Goal: Transaction & Acquisition: Purchase product/service

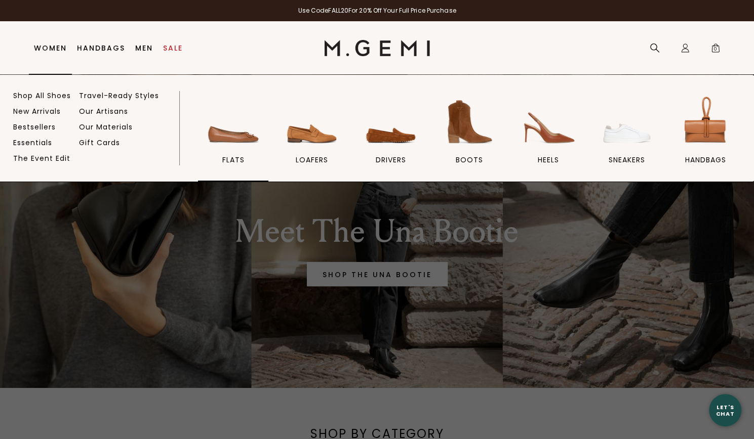
click at [239, 140] on img at bounding box center [233, 122] width 57 height 57
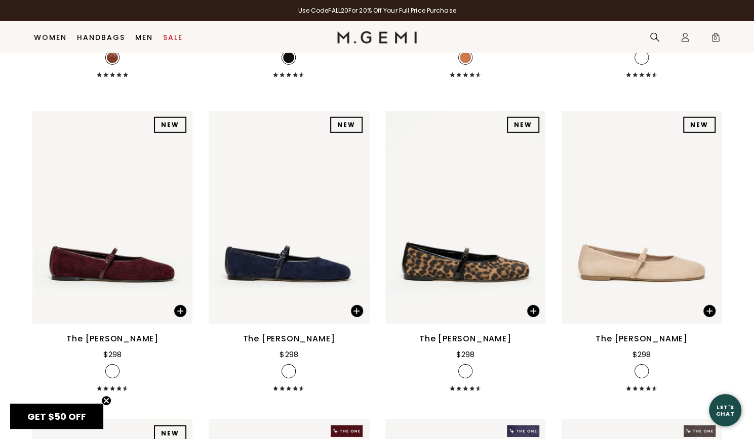
scroll to position [1663, 0]
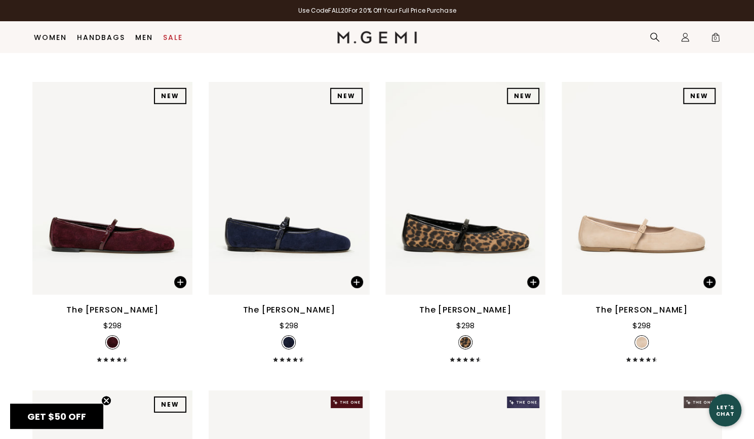
click at [308, 315] on div "The [PERSON_NAME]" at bounding box center [289, 310] width 92 height 12
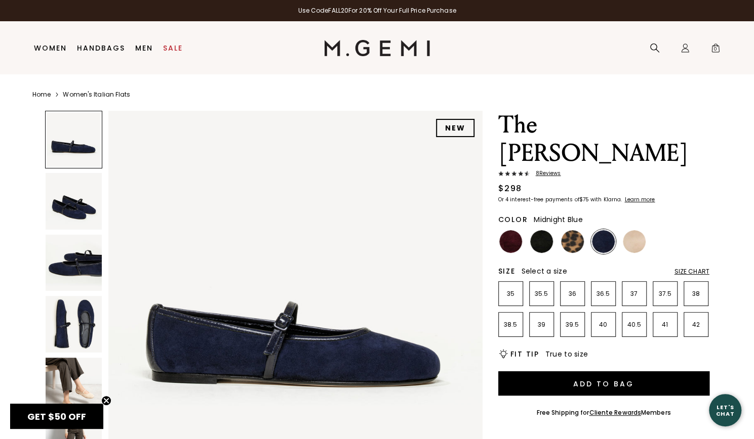
click at [598, 230] on img at bounding box center [603, 241] width 23 height 23
click at [539, 230] on img at bounding box center [541, 241] width 23 height 23
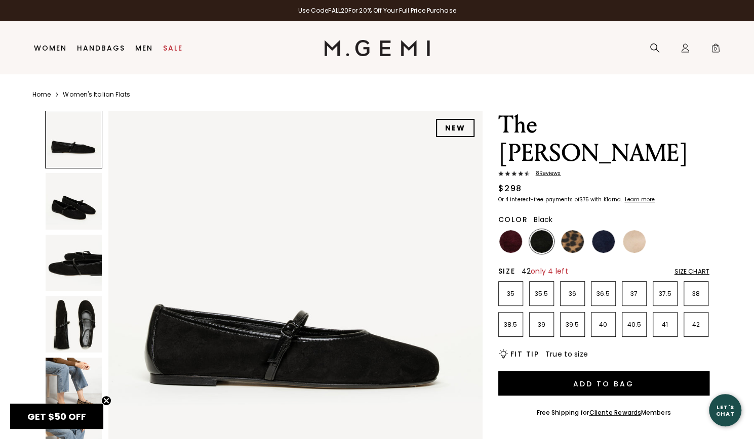
click at [700, 321] on p "42" at bounding box center [696, 325] width 24 height 8
click at [605, 230] on img at bounding box center [603, 241] width 23 height 23
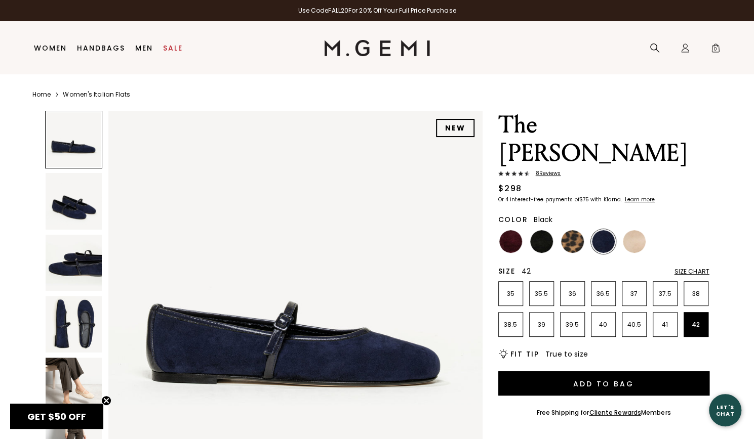
click at [539, 230] on img at bounding box center [541, 241] width 23 height 23
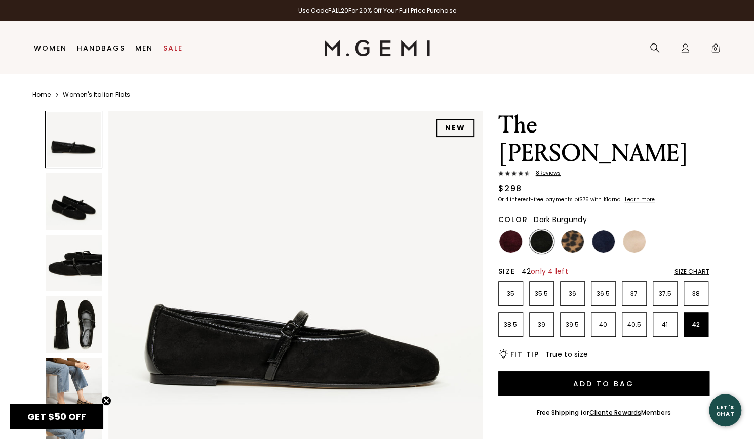
click at [510, 230] on img at bounding box center [510, 241] width 23 height 23
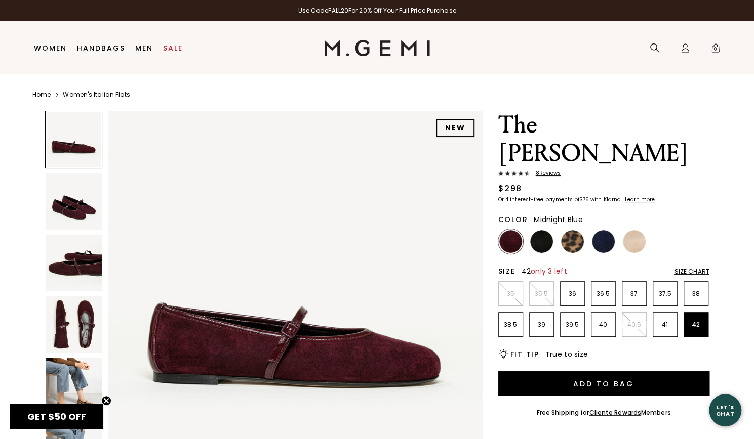
click at [596, 230] on img at bounding box center [603, 241] width 23 height 23
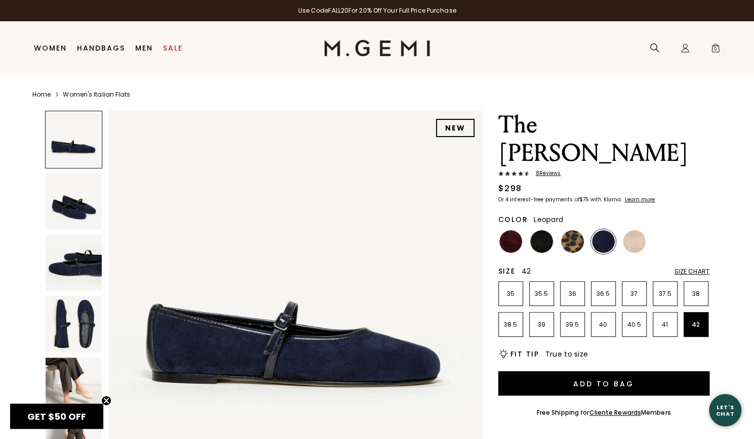
click at [566, 230] on img at bounding box center [572, 241] width 23 height 23
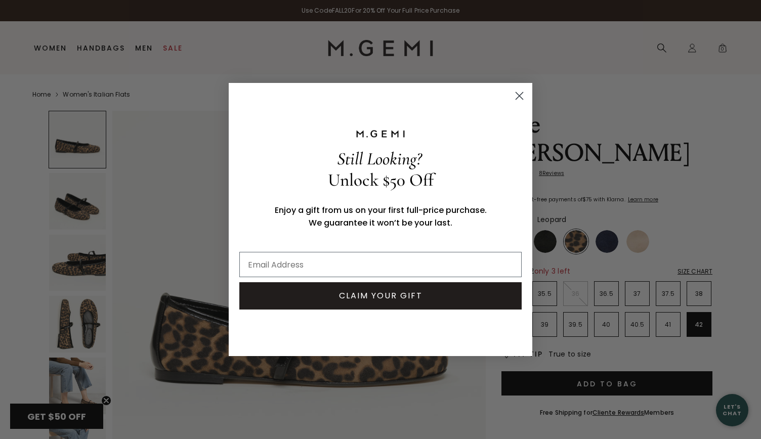
click at [521, 95] on icon "Close dialog" at bounding box center [519, 96] width 7 height 7
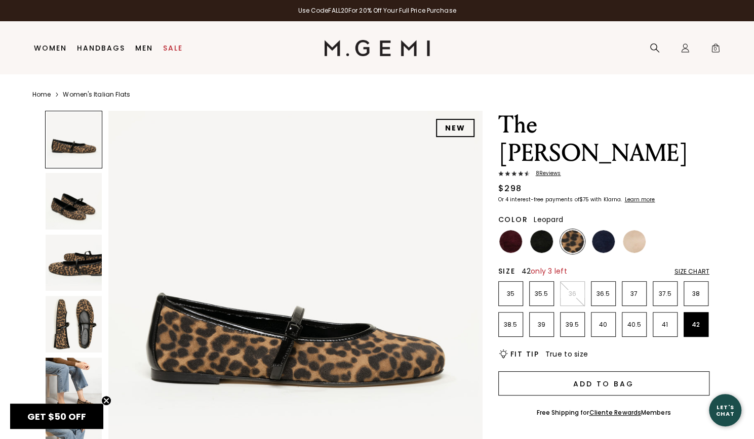
click at [589, 372] on button "Add to Bag" at bounding box center [603, 384] width 211 height 24
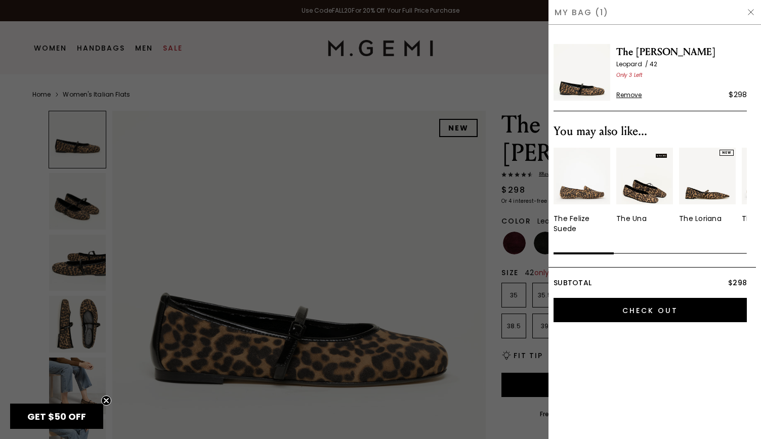
click at [382, 235] on div at bounding box center [380, 219] width 761 height 439
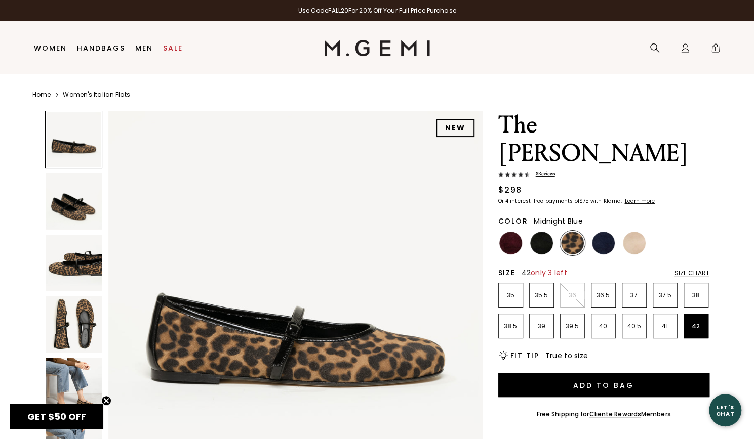
click at [607, 232] on img at bounding box center [603, 243] width 23 height 23
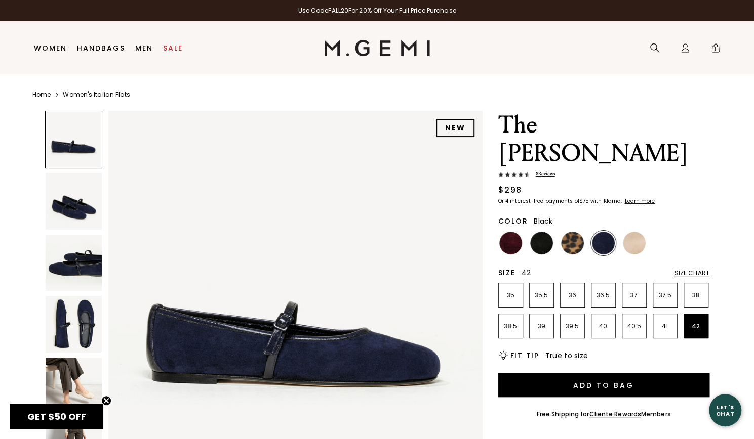
click at [540, 232] on img at bounding box center [541, 243] width 23 height 23
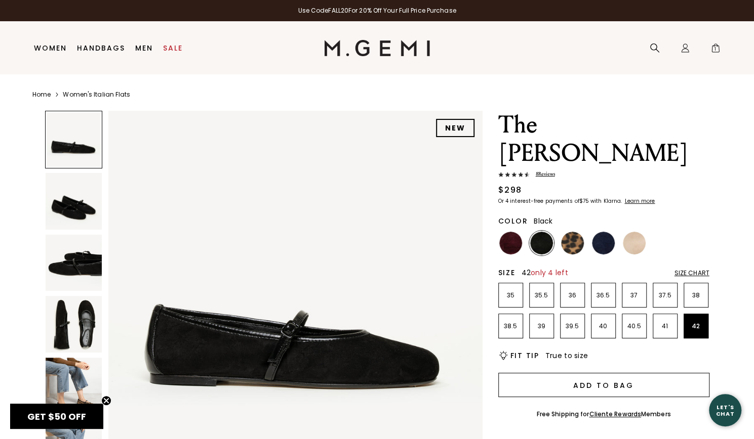
click at [590, 373] on button "Add to Bag" at bounding box center [603, 385] width 211 height 24
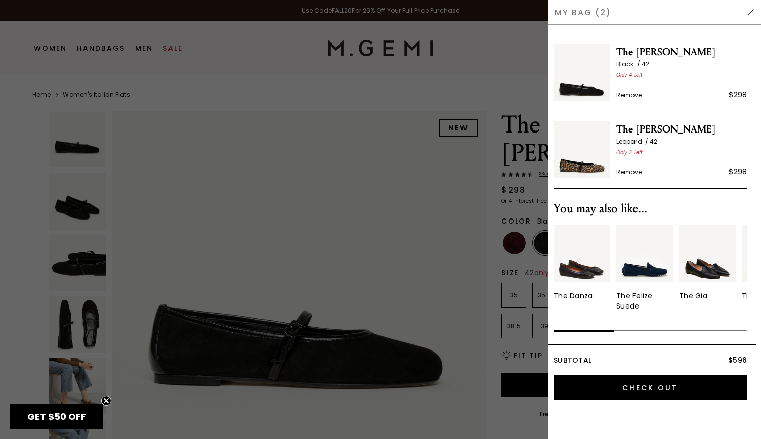
click at [631, 171] on span "Remove" at bounding box center [630, 173] width 26 height 8
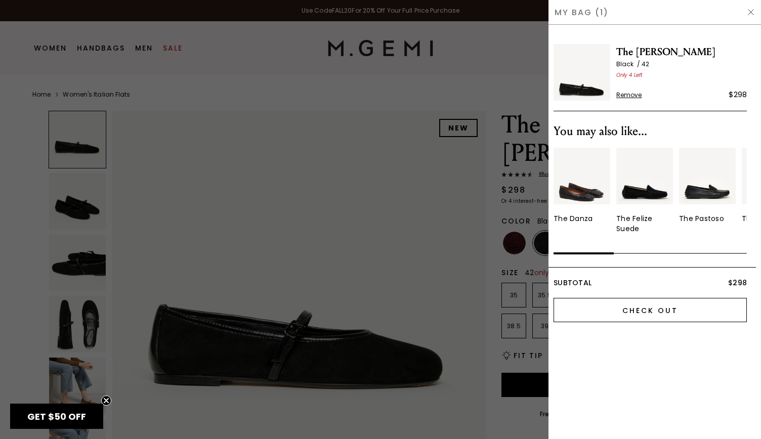
click at [617, 320] on input "Check Out" at bounding box center [650, 310] width 193 height 24
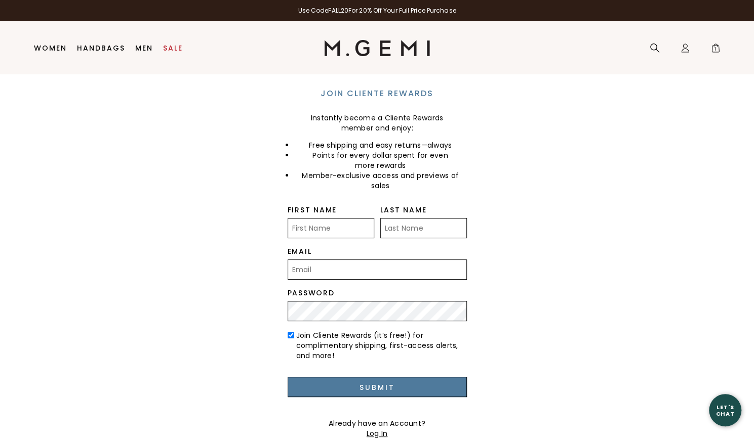
click at [332, 231] on input "First Name" at bounding box center [331, 228] width 87 height 20
click at [346, 233] on input "First Name" at bounding box center [331, 228] width 87 height 20
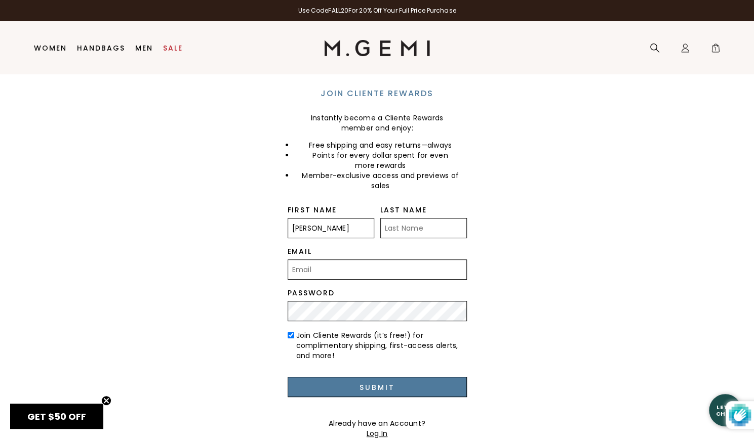
type input "Shelly"
type input "Griswold"
type input "andy.griswold@comcast.net"
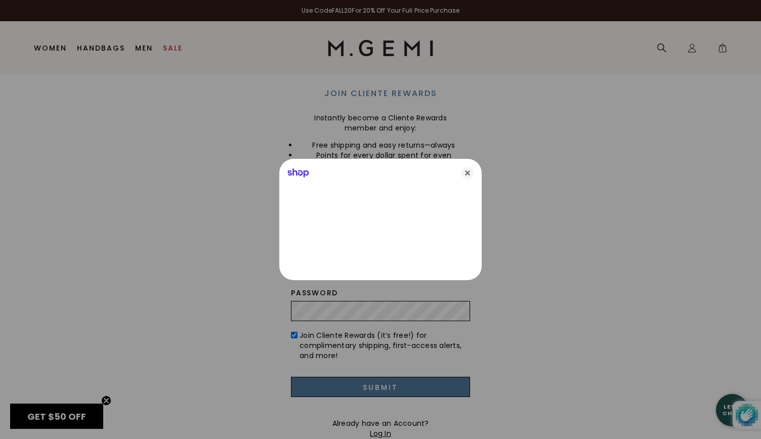
click at [402, 307] on div at bounding box center [380, 219] width 761 height 439
click at [466, 172] on icon "Close" at bounding box center [468, 173] width 12 height 12
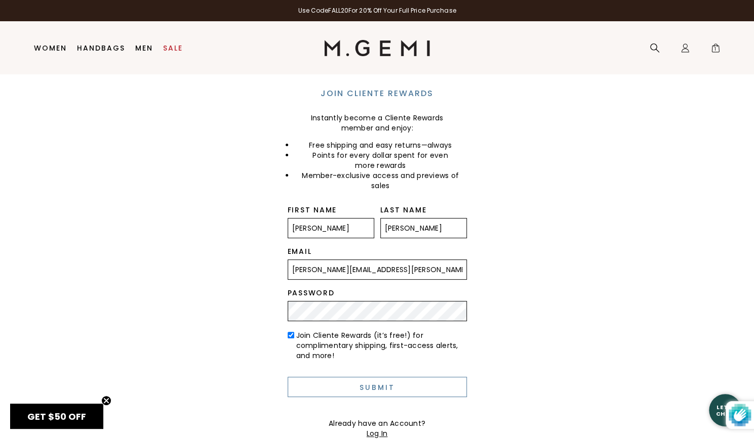
click at [429, 395] on input "Submit" at bounding box center [377, 387] width 179 height 20
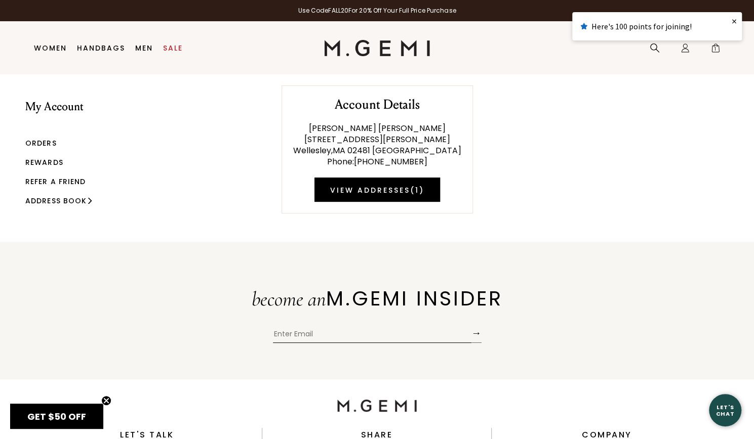
click at [741, 104] on div "My Account Orders Rewards Refer a Friend Address Book Account Details [PERSON_N…" at bounding box center [377, 143] width 754 height 139
click at [717, 49] on span "1" at bounding box center [715, 50] width 10 height 10
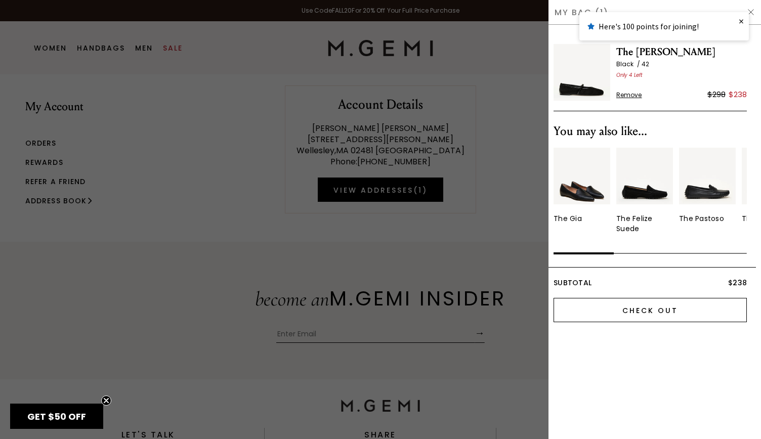
click at [651, 309] on input "Check Out" at bounding box center [650, 310] width 193 height 24
